Goal: Task Accomplishment & Management: Use online tool/utility

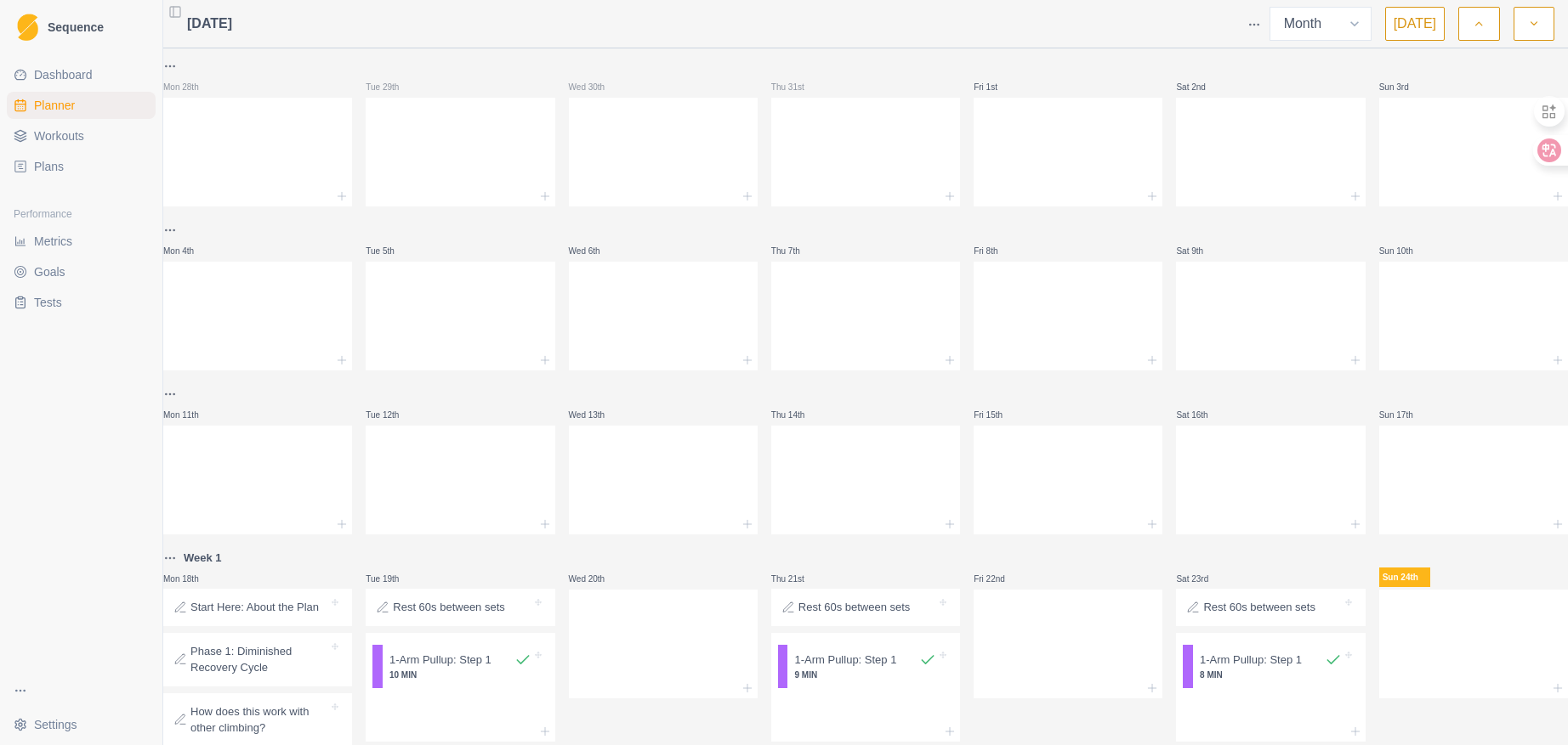
select select "month"
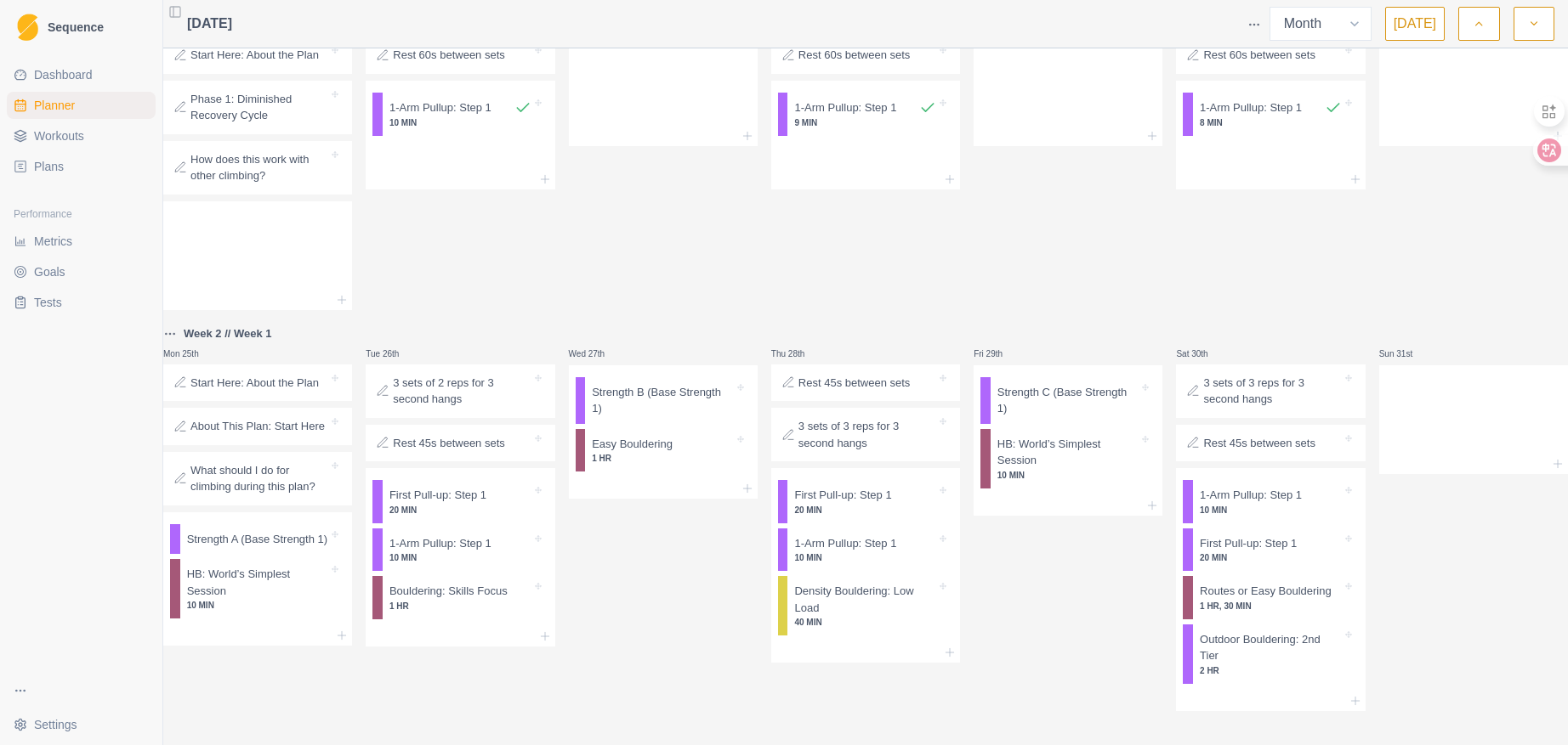
scroll to position [582, 0]
click at [287, 602] on p "10 MIN" at bounding box center [258, 605] width 142 height 13
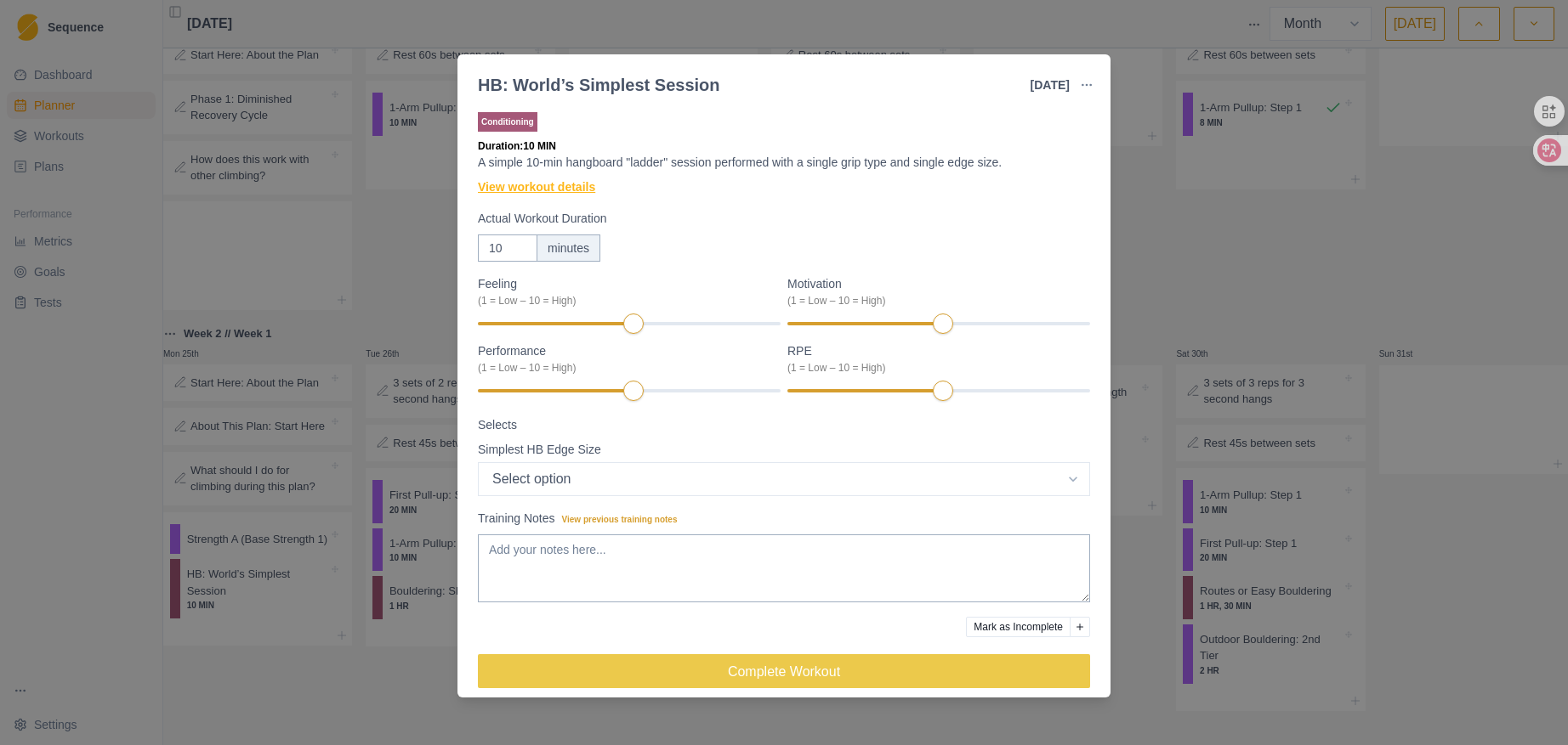
click at [524, 181] on link "View workout details" at bounding box center [536, 187] width 117 height 18
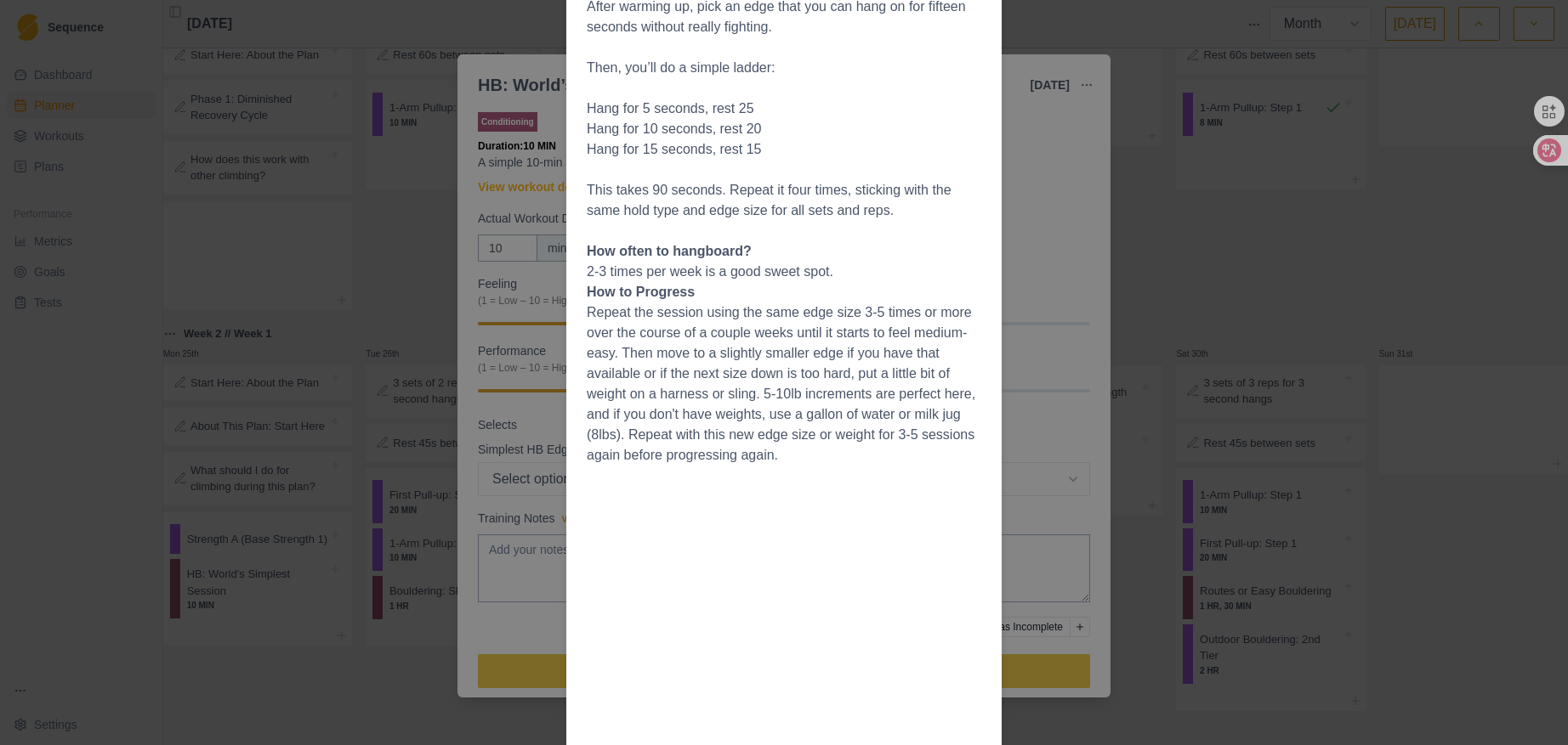
scroll to position [395, 0]
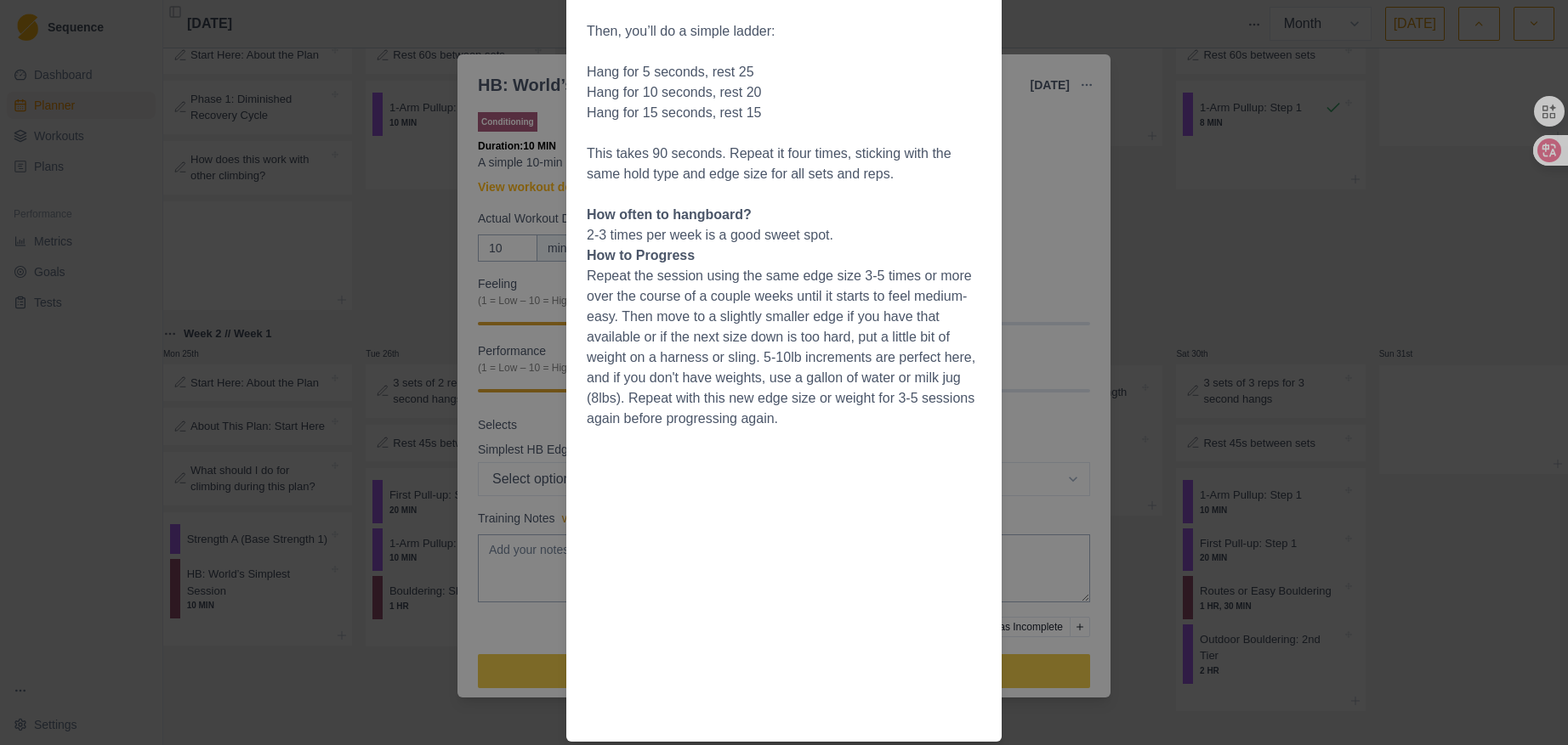
click at [1064, 228] on div "Workout Details Overview This is about as simple as hangboarding gets. If you'v…" at bounding box center [784, 372] width 1568 height 745
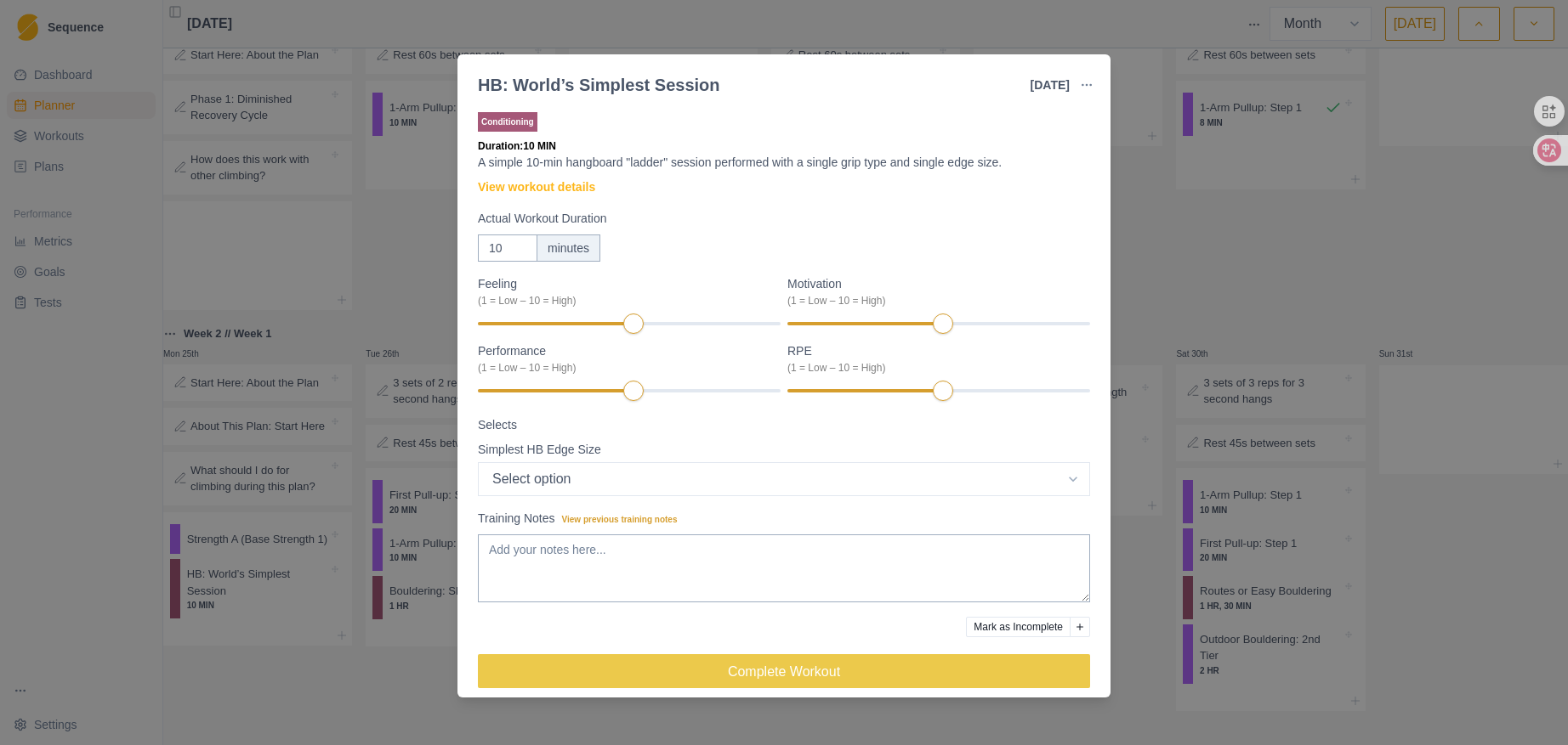
click at [1291, 220] on div "HB: World’s Simplest Session [DATE] Link To Goal View Workout Metrics Edit Orig…" at bounding box center [784, 372] width 1568 height 745
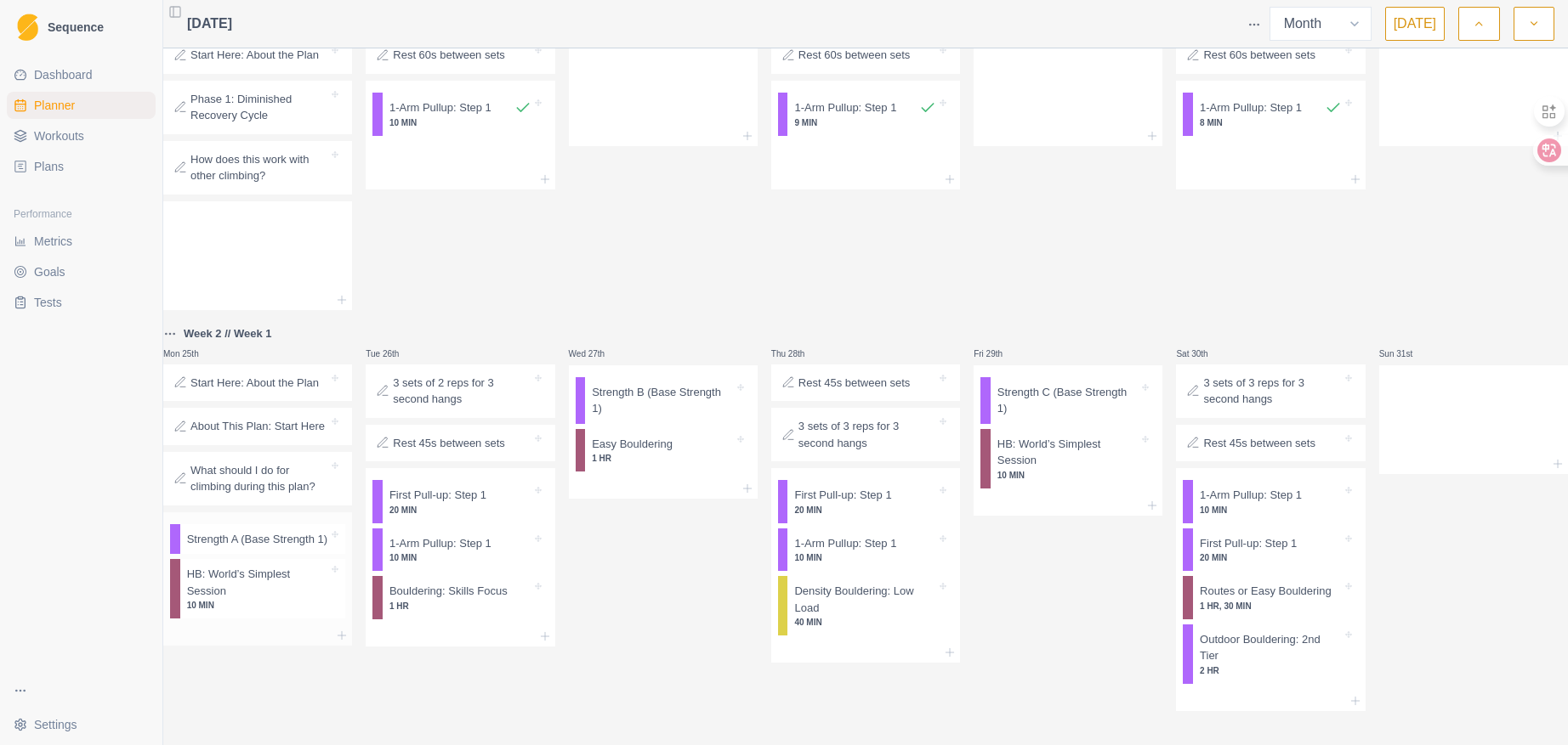
click at [271, 531] on p "Strength A (Base Strength 1)" at bounding box center [258, 539] width 141 height 17
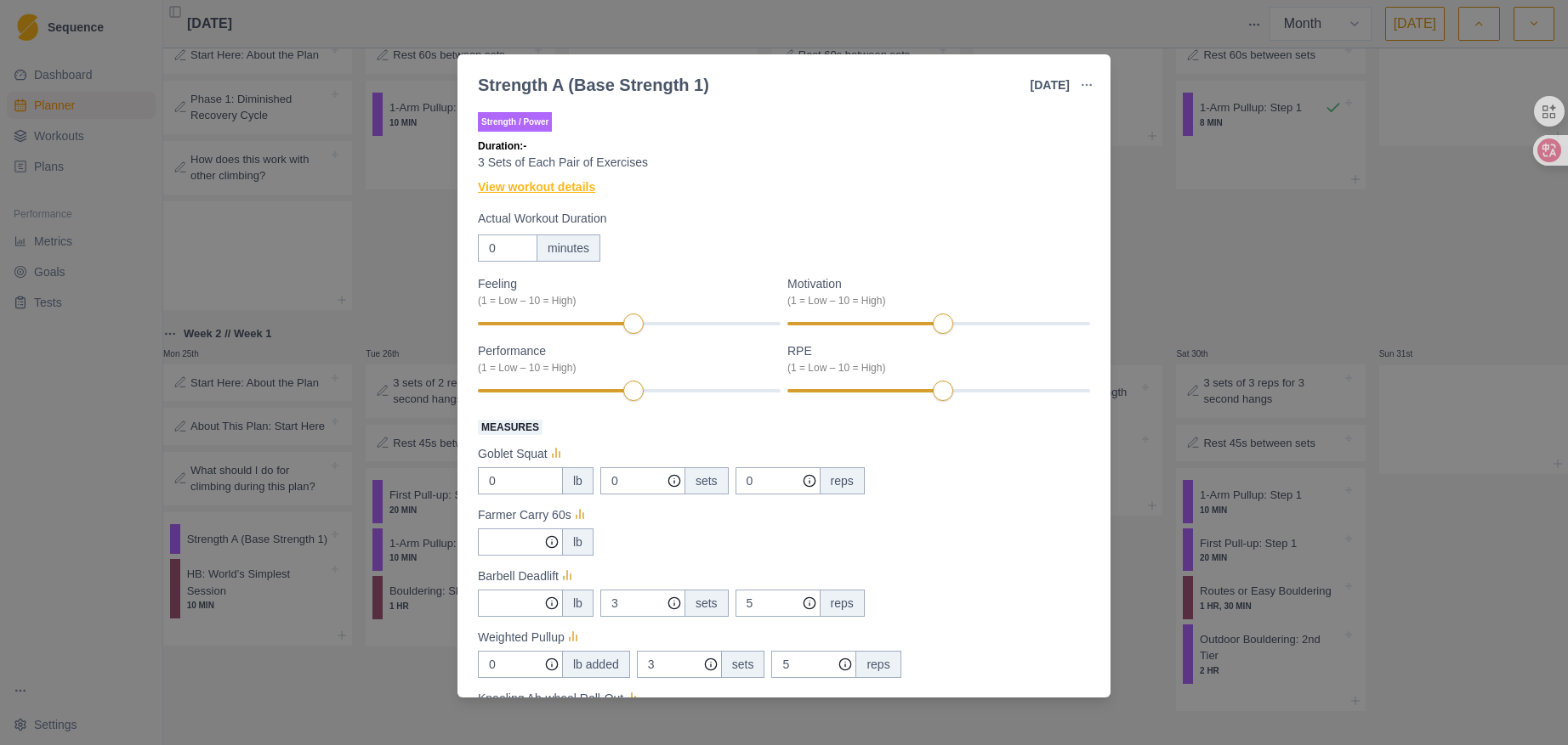
click at [524, 195] on link "View workout details" at bounding box center [536, 187] width 117 height 18
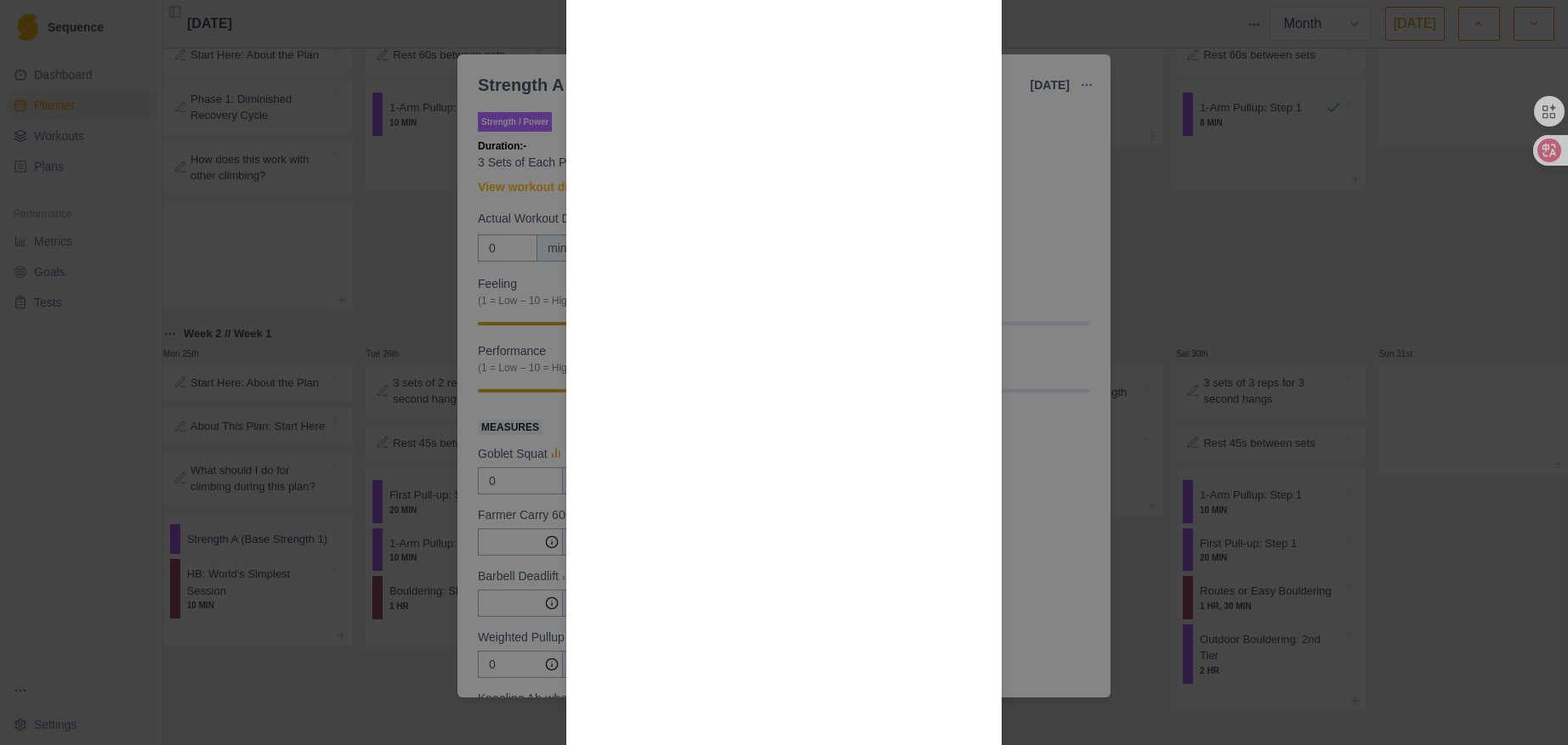
scroll to position [1571, 0]
click at [1279, 299] on div "Workout Details This workout is set up to do each pair of exercises as a “super…" at bounding box center [784, 372] width 1568 height 745
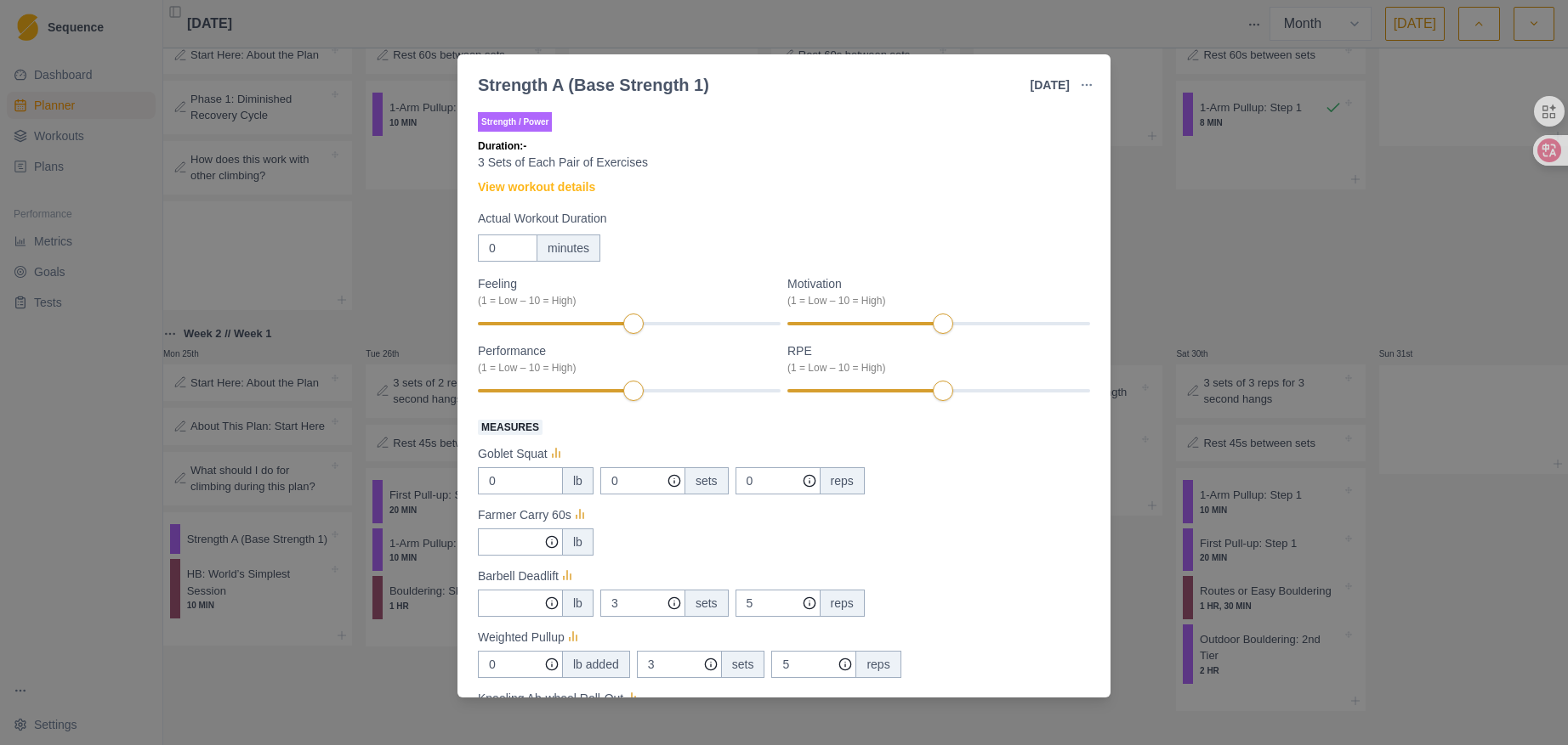
click at [1194, 201] on div "Strength A (Base Strength 1) [DATE] Link To Goal View Workout Metrics Edit Orig…" at bounding box center [784, 372] width 1568 height 745
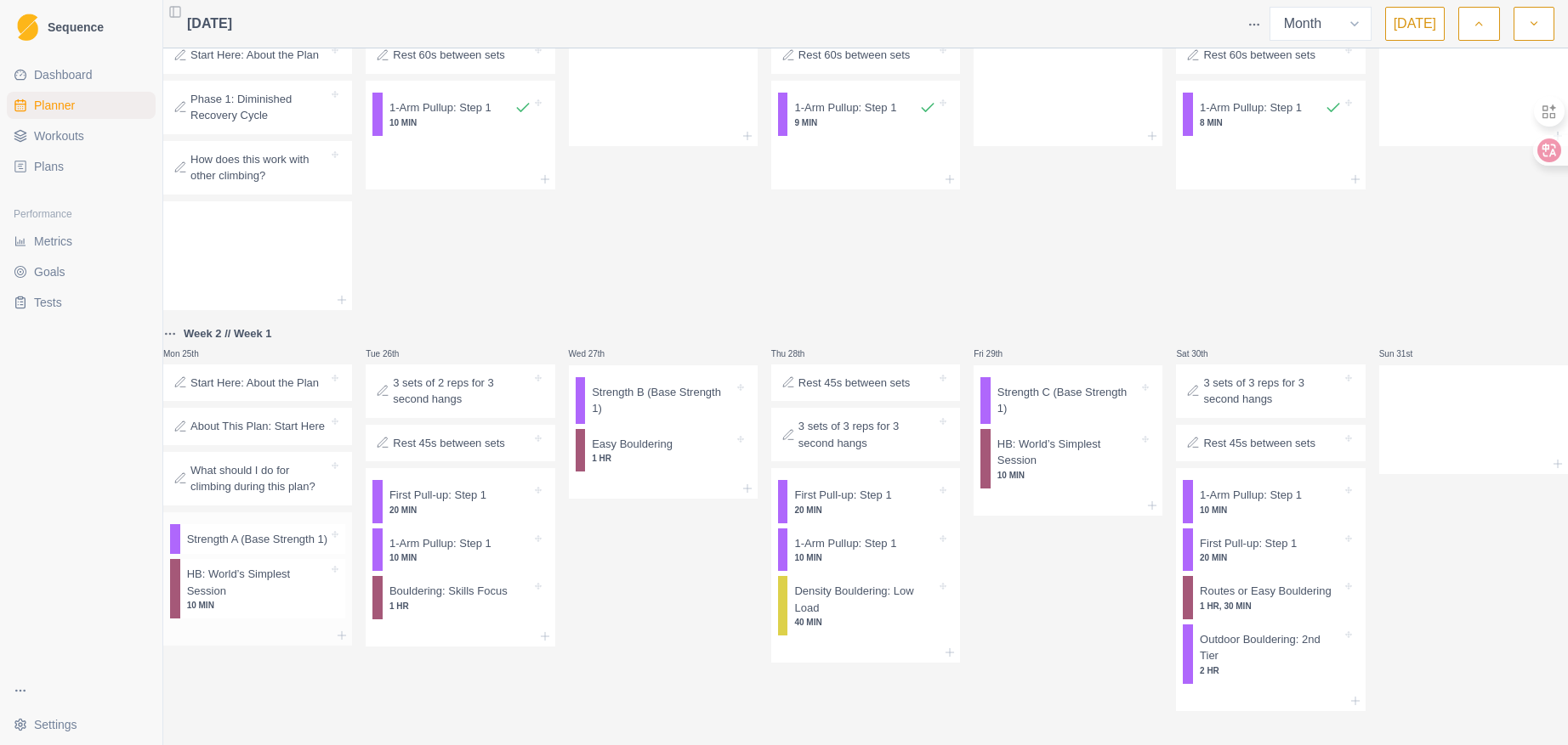
click at [229, 608] on p "10 MIN" at bounding box center [258, 605] width 142 height 13
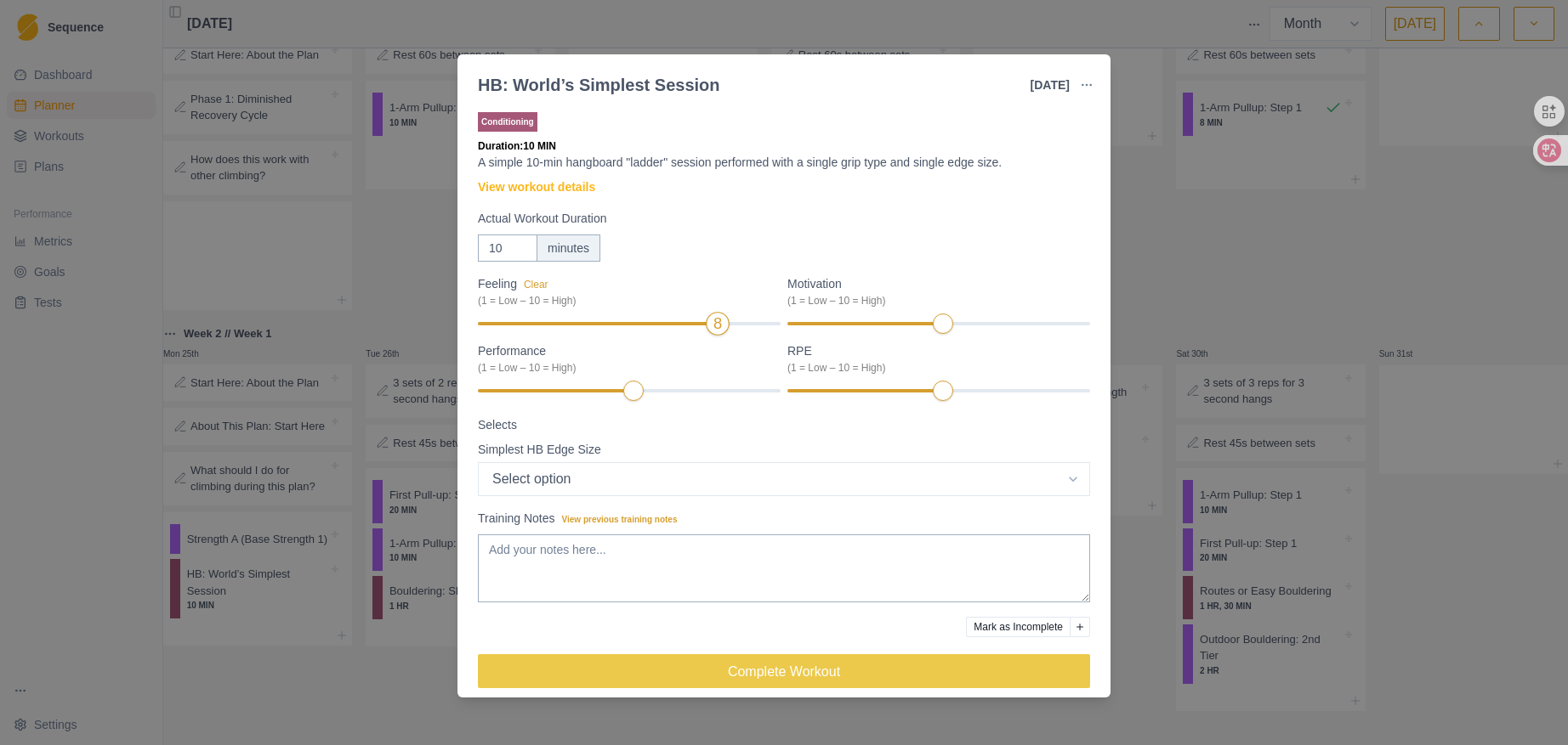
click at [693, 327] on div "8" at bounding box center [628, 324] width 302 height 12
click at [516, 252] on input "9" at bounding box center [507, 248] width 59 height 27
click at [516, 252] on input "8" at bounding box center [507, 248] width 59 height 27
click at [516, 252] on input "7" at bounding box center [507, 248] width 59 height 27
click at [516, 252] on input "6" at bounding box center [507, 248] width 59 height 27
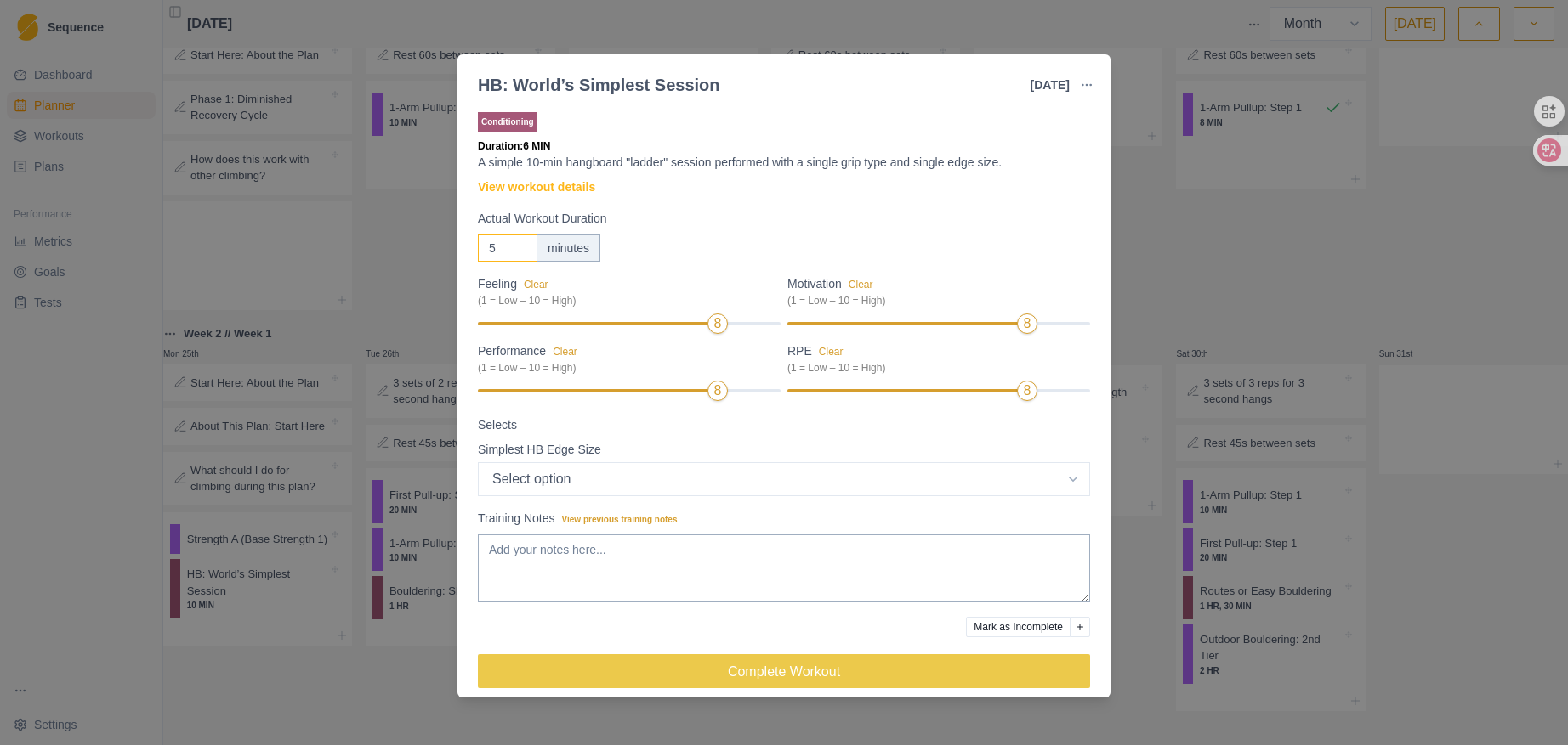
type input "5"
click at [516, 252] on input "5" at bounding box center [507, 248] width 59 height 27
click at [703, 481] on select "Select option Bar HB Jug 30mm 25mm 20mm 15mm 10mm" at bounding box center [784, 479] width 613 height 34
click at [478, 463] on select "Select option Bar HB Jug 30mm 25mm 20mm 15mm 10mm" at bounding box center [784, 479] width 613 height 34
click at [663, 466] on select "Select option Bar HB Jug 30mm 25mm 20mm 15mm 10mm" at bounding box center [784, 479] width 613 height 34
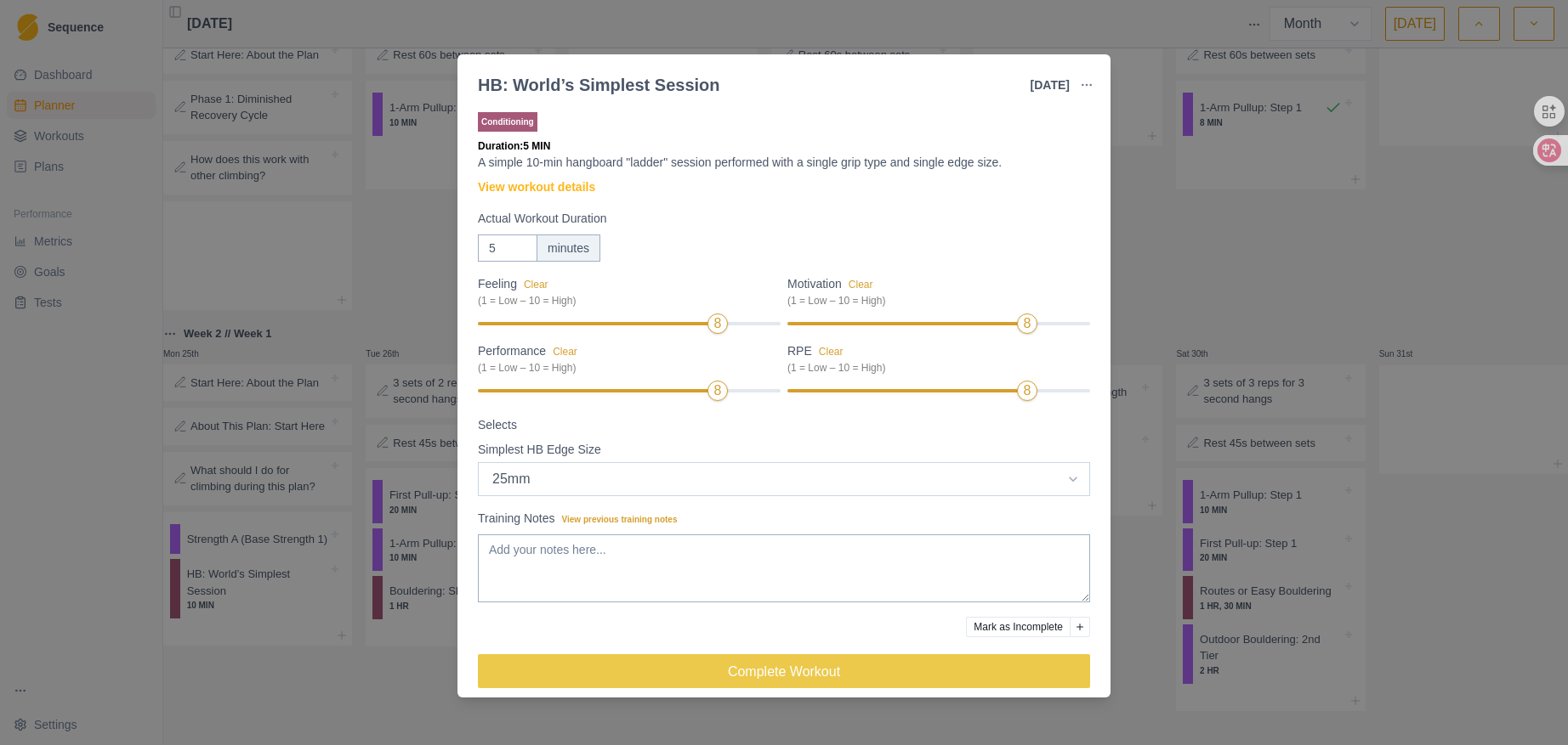
select select "3"
click at [478, 463] on select "Select option Bar HB Jug 30mm 25mm 20mm 15mm 10mm" at bounding box center [784, 479] width 613 height 34
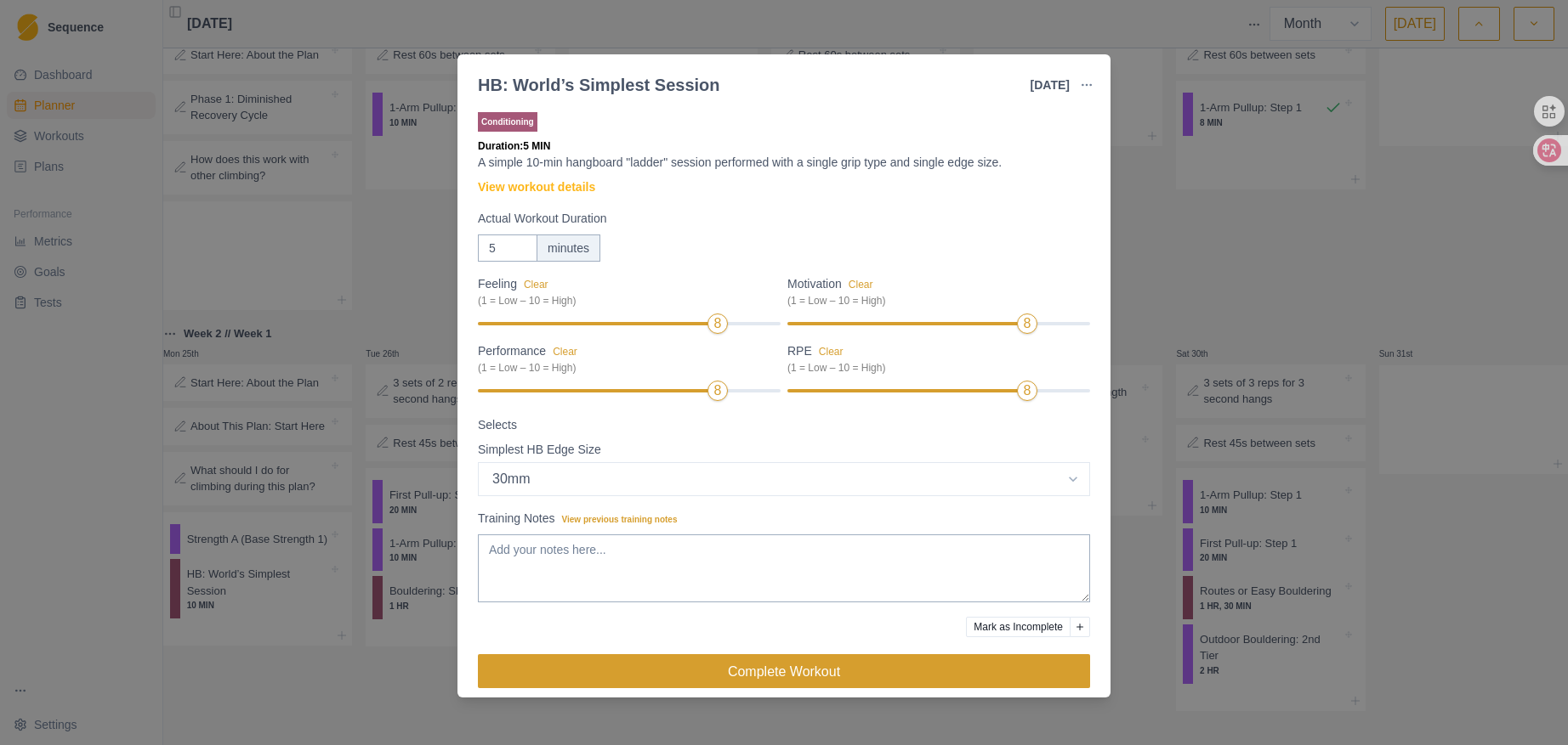
click at [666, 679] on button "Complete Workout" at bounding box center [784, 672] width 613 height 34
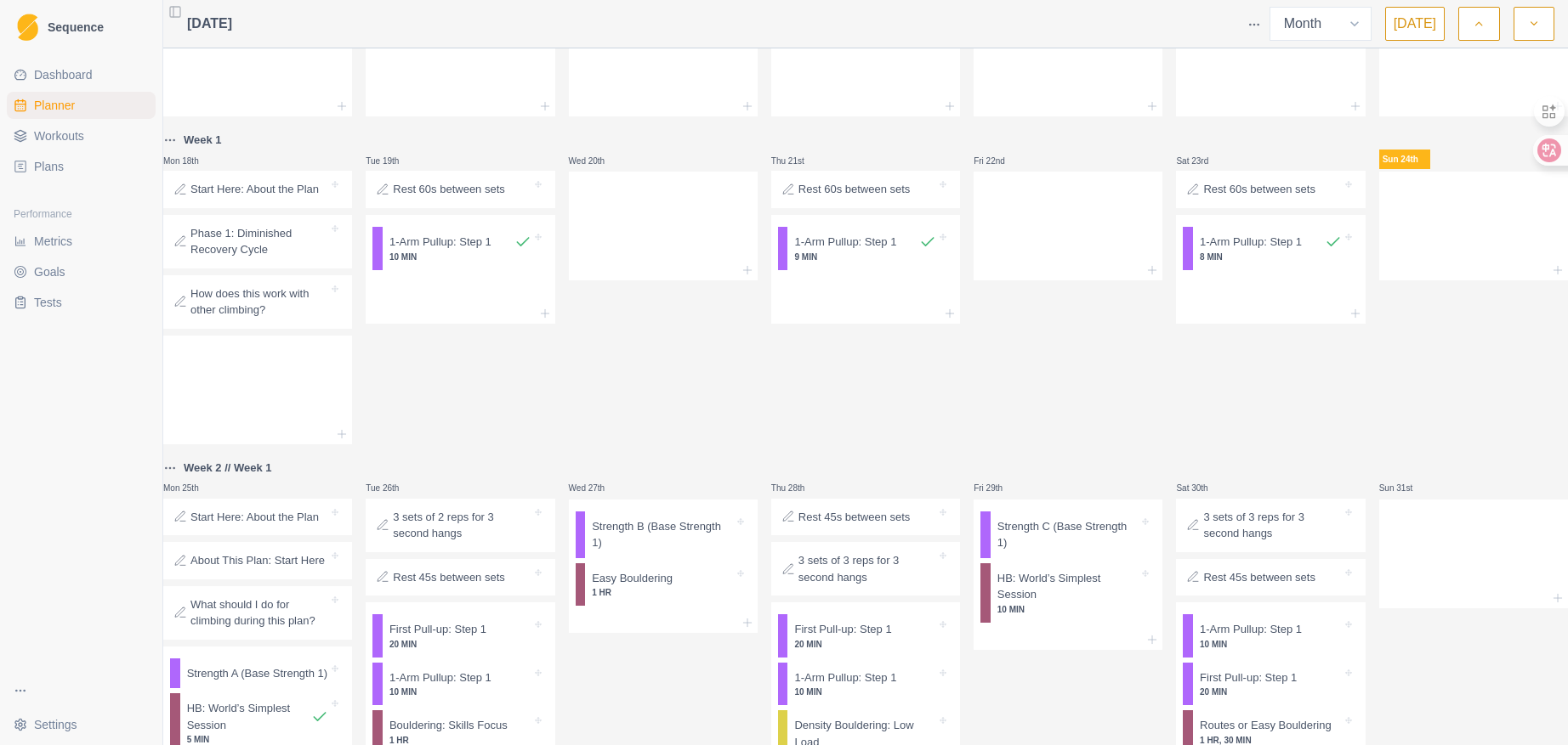
scroll to position [411, 0]
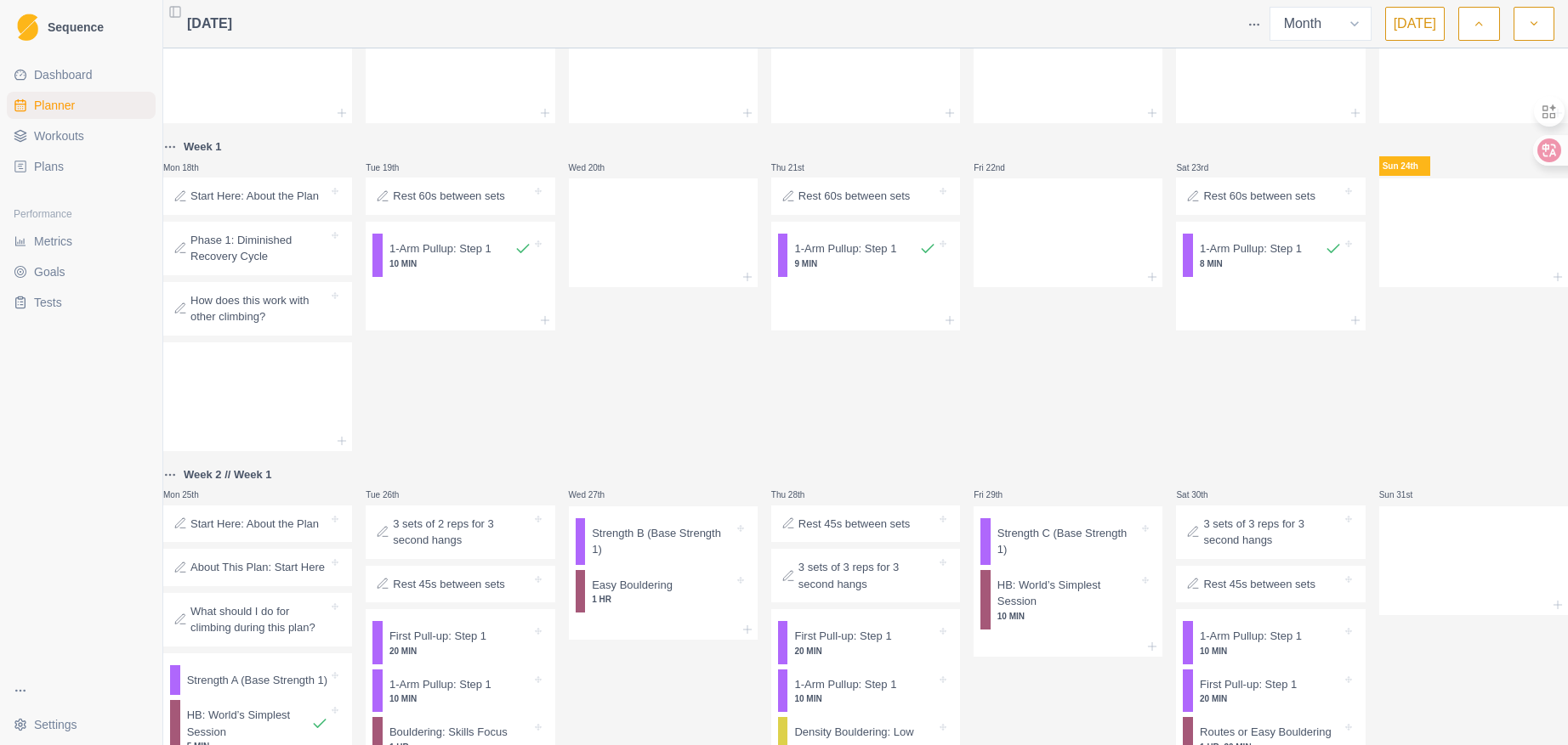
click at [50, 239] on span "Metrics" at bounding box center [53, 241] width 39 height 17
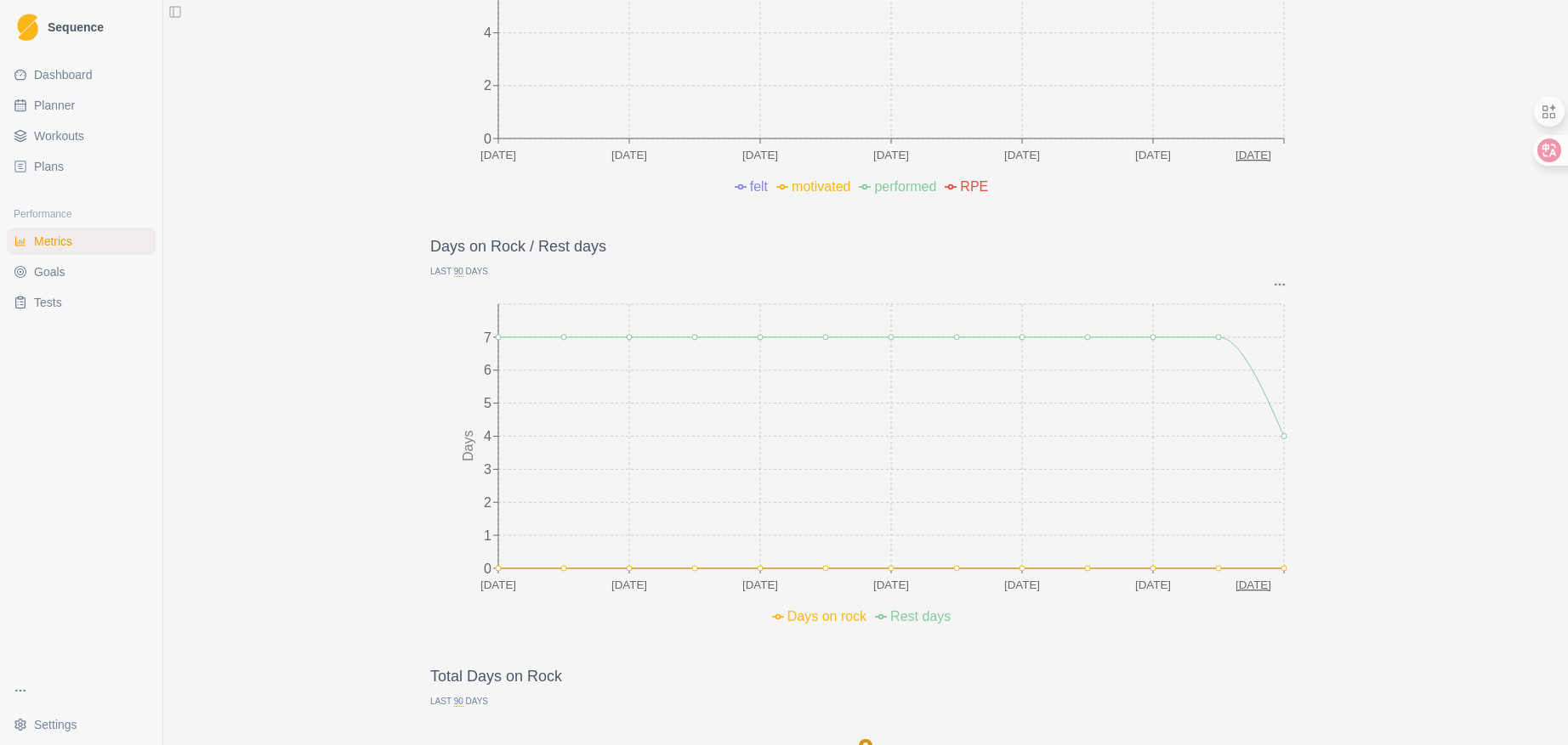
scroll to position [750, 0]
click at [315, 291] on div "Volume Last 90 Days Graph Options Milestones Incomplete / Missed Future [DATE] …" at bounding box center [865, 749] width 1404 height 2882
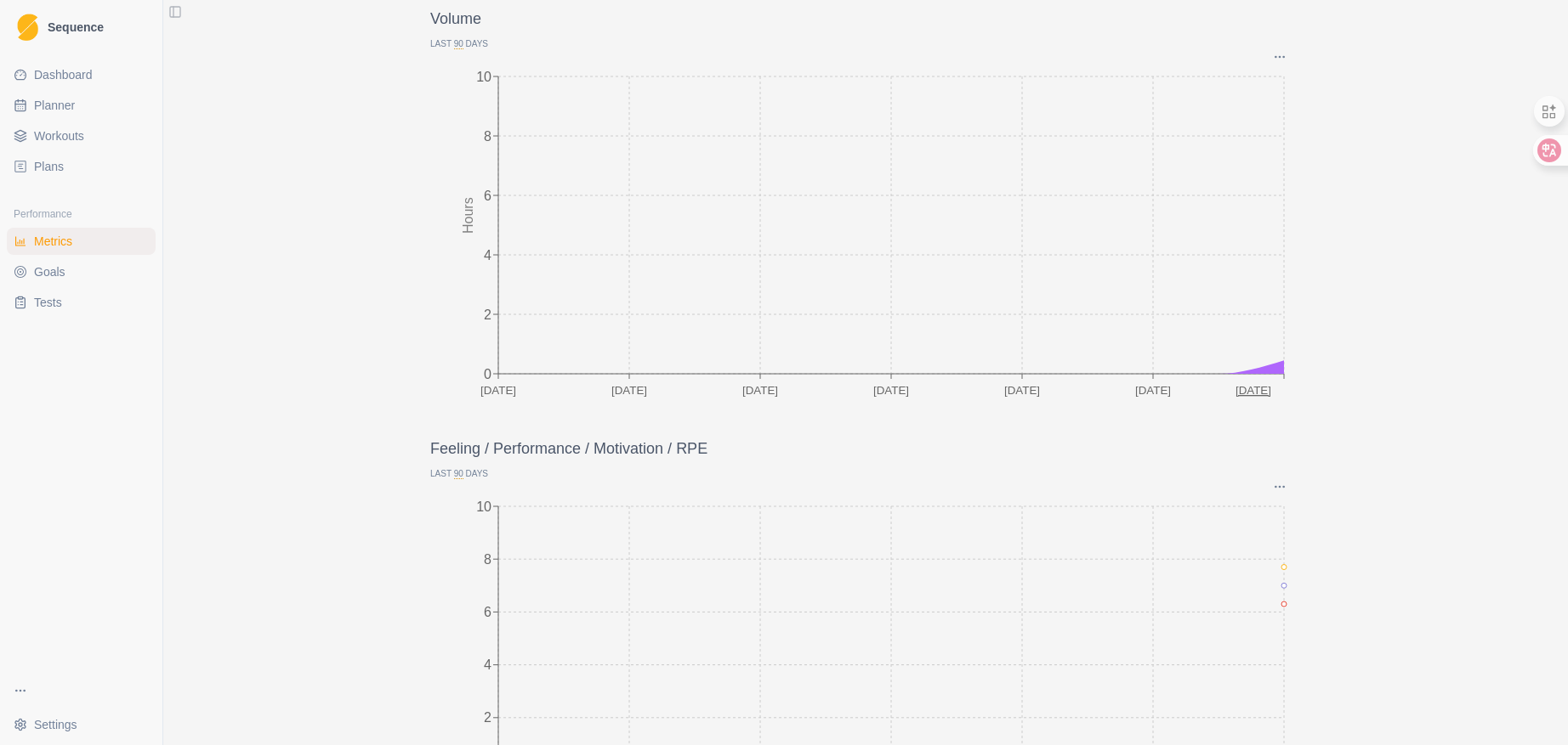
scroll to position [0, 0]
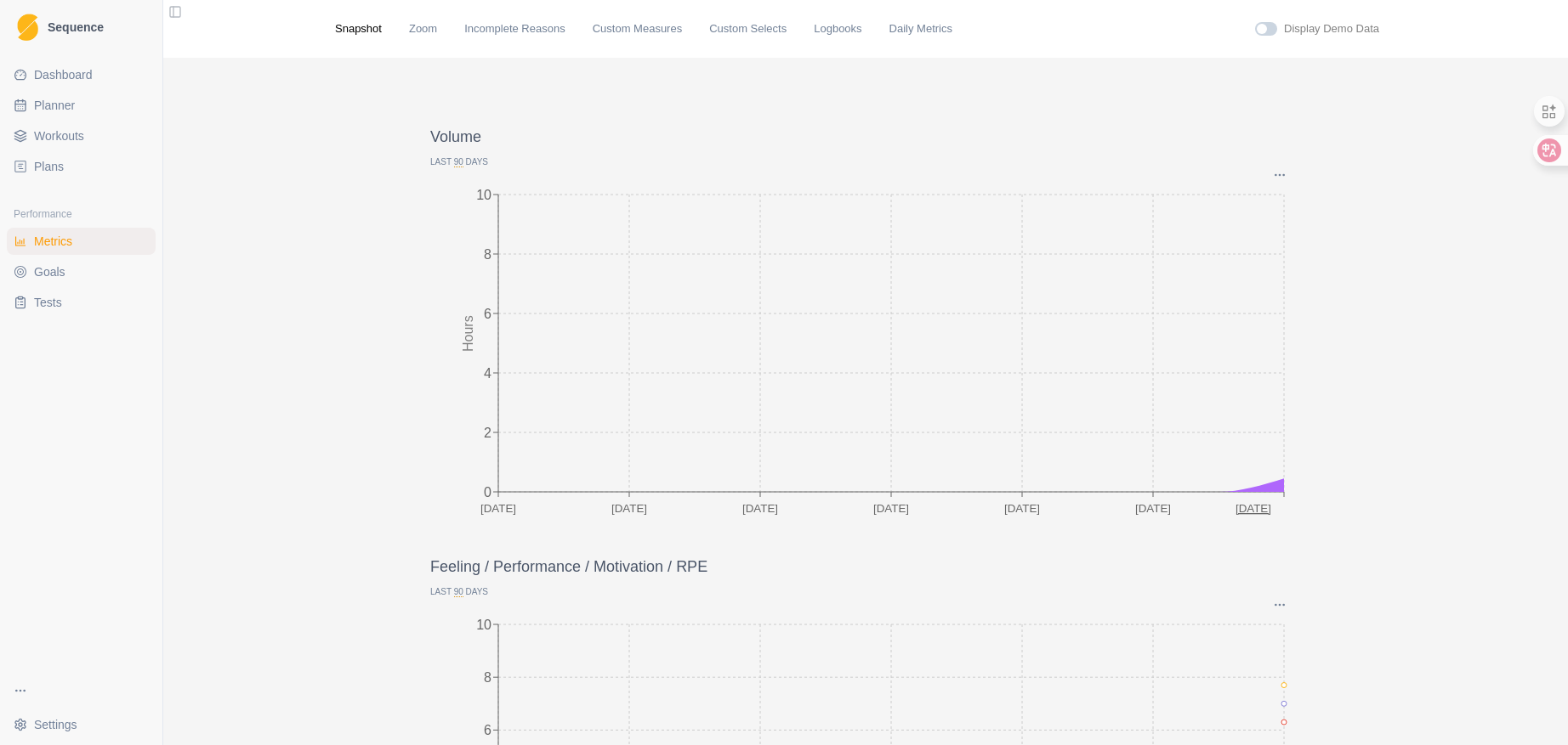
click at [51, 116] on link "Planner" at bounding box center [81, 105] width 149 height 27
select select "month"
